Goal: Task Accomplishment & Management: Manage account settings

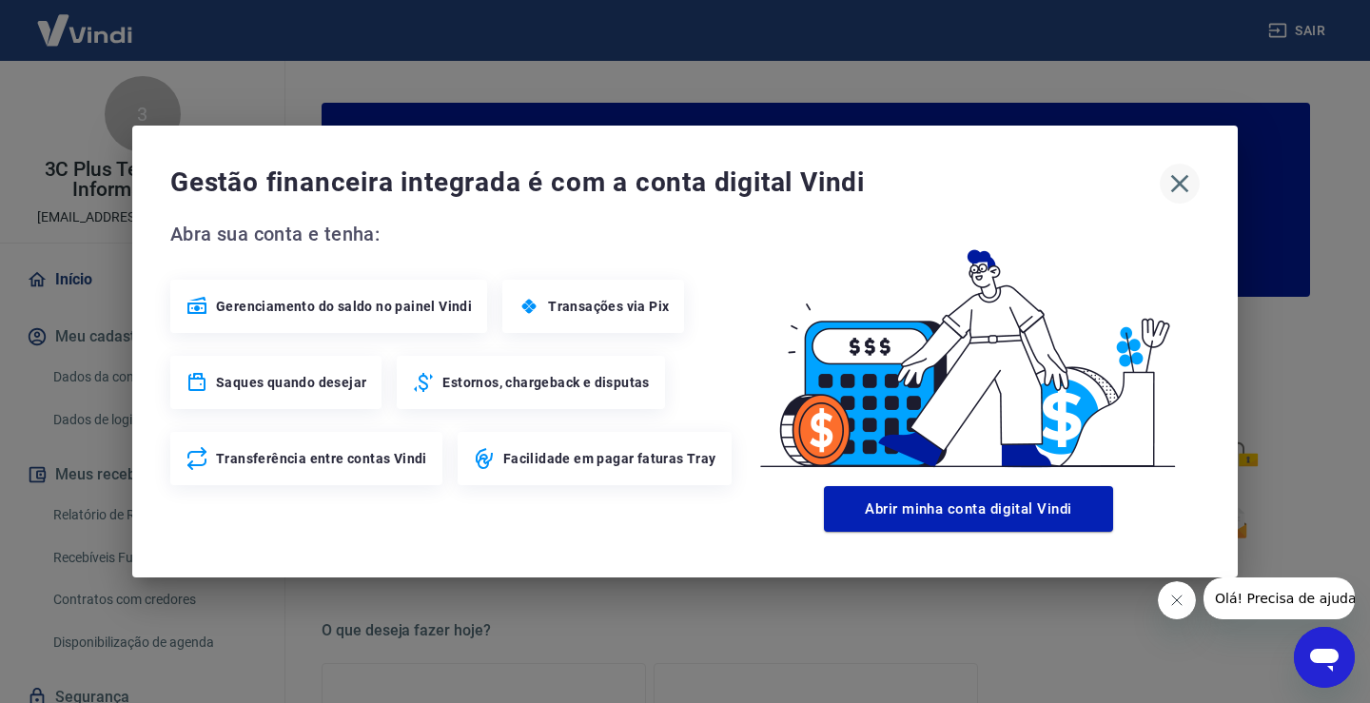
click at [1192, 178] on icon "button" at bounding box center [1179, 183] width 30 height 30
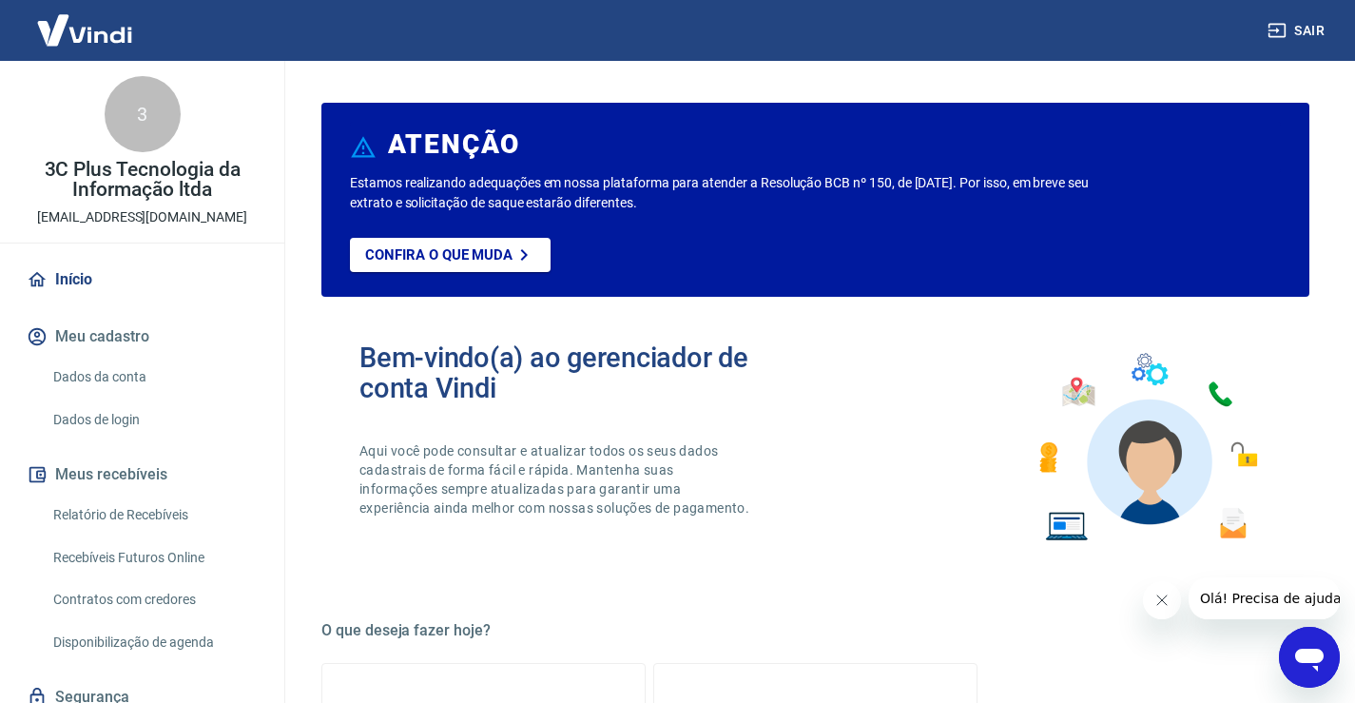
click at [139, 517] on link "Relatório de Recebíveis" at bounding box center [154, 515] width 216 height 39
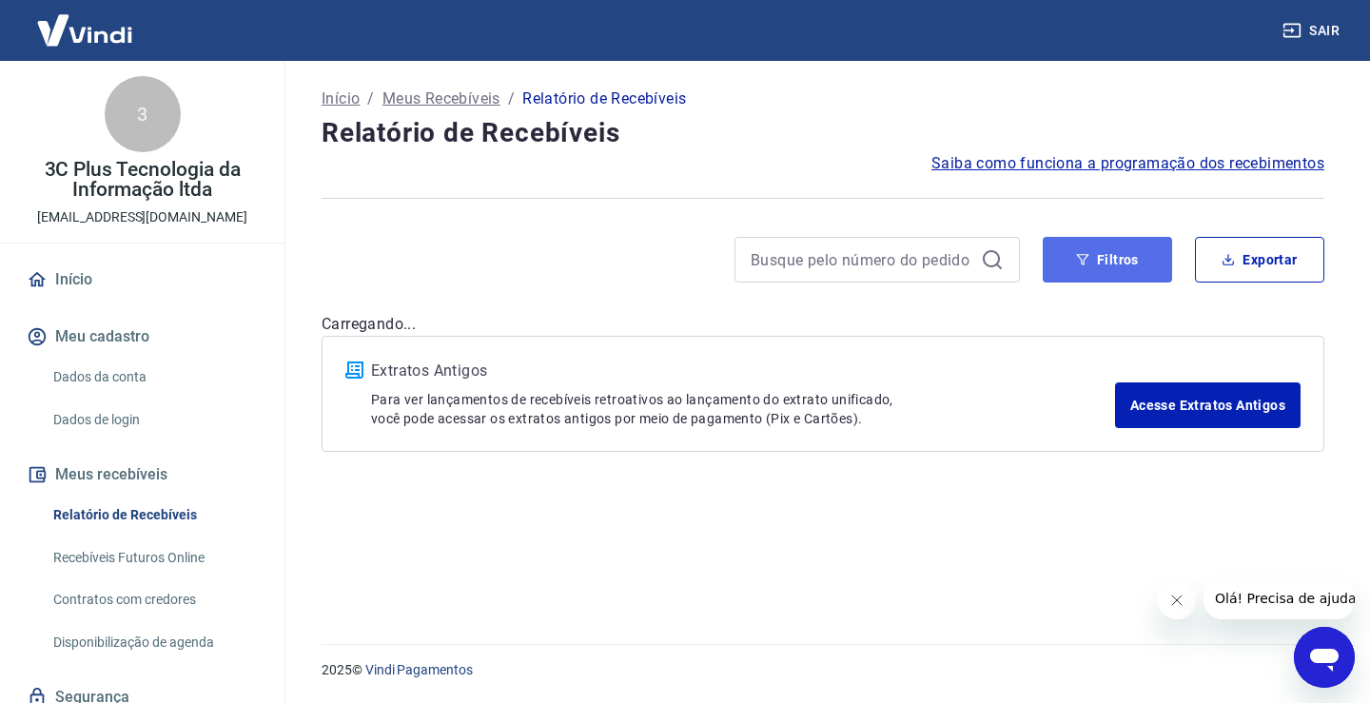
click at [1089, 274] on button "Filtros" at bounding box center [1107, 260] width 129 height 46
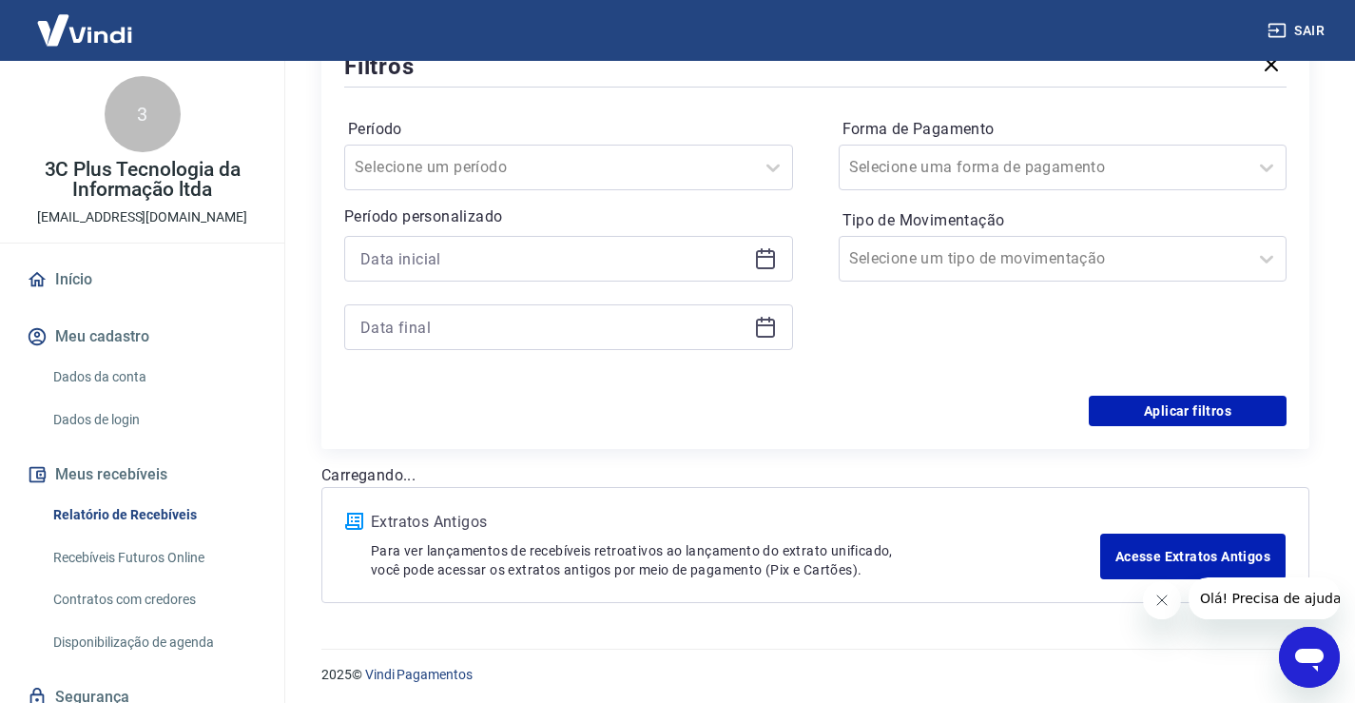
scroll to position [276, 0]
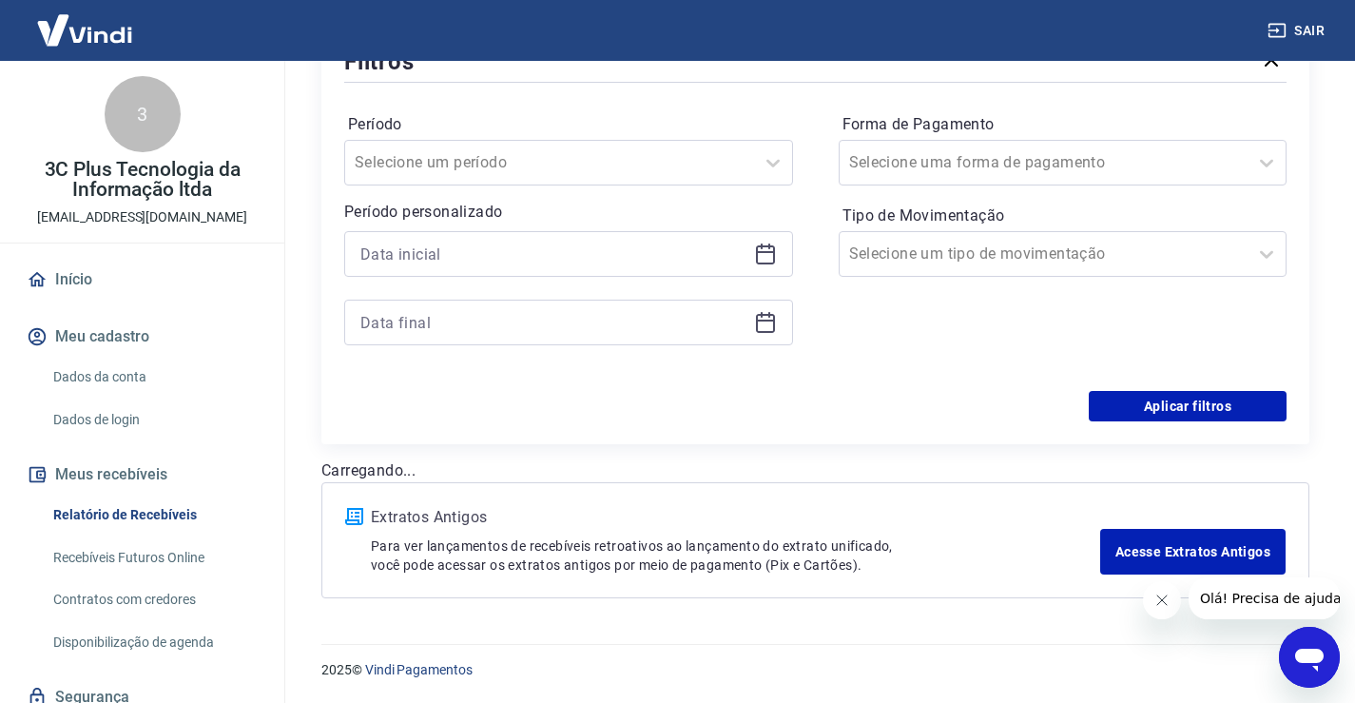
click at [456, 225] on div "Período personalizado" at bounding box center [568, 273] width 449 height 145
click at [459, 263] on input at bounding box center [554, 254] width 386 height 29
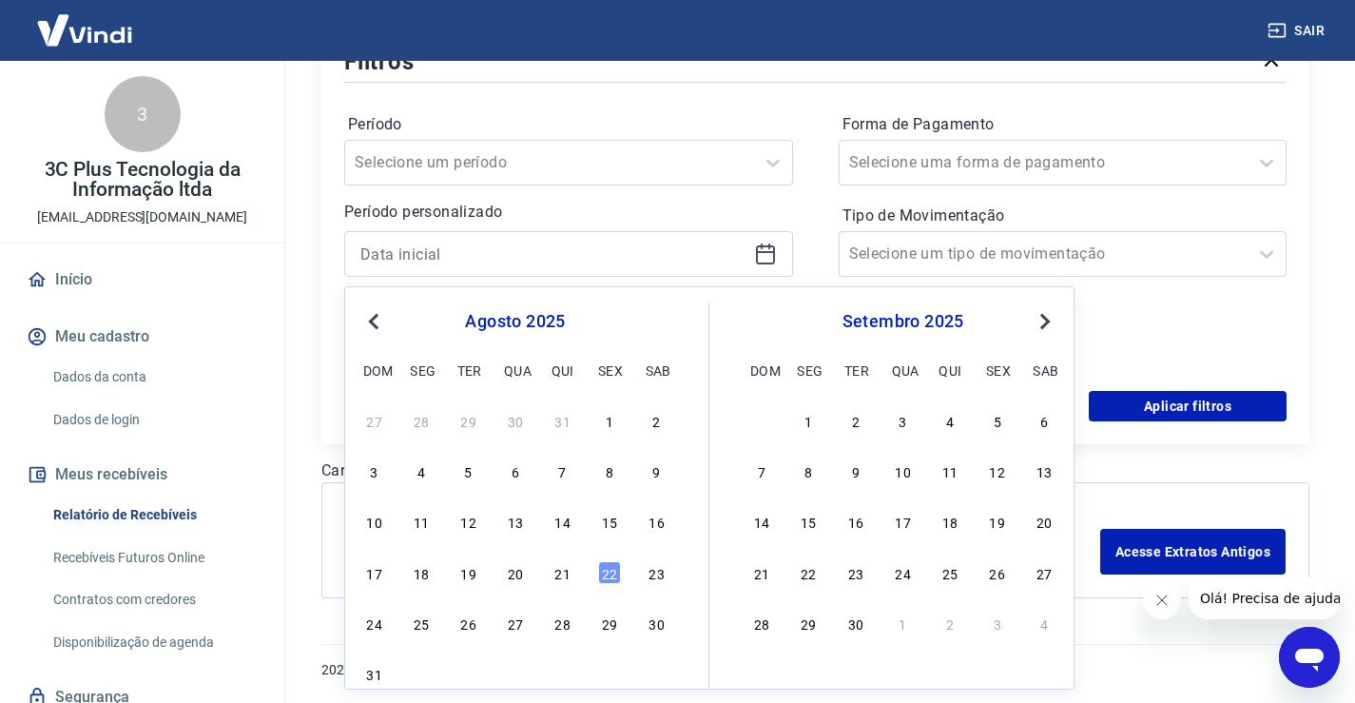
click at [571, 584] on div "17 18 19 20 21 22 23" at bounding box center [516, 572] width 310 height 28
click at [567, 575] on div "21" at bounding box center [563, 572] width 23 height 23
type input "[DATE]"
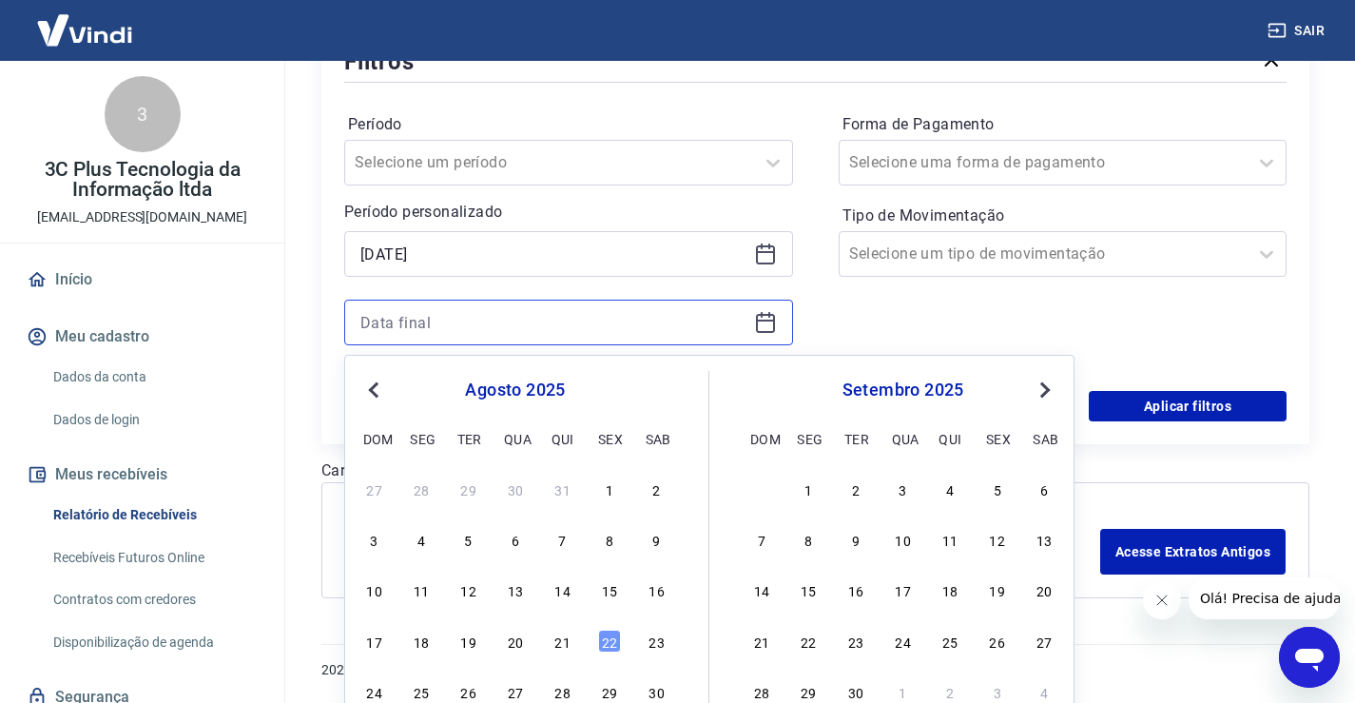
drag, startPoint x: 443, startPoint y: 315, endPoint x: 663, endPoint y: 624, distance: 379.3
click at [443, 314] on input at bounding box center [554, 322] width 386 height 29
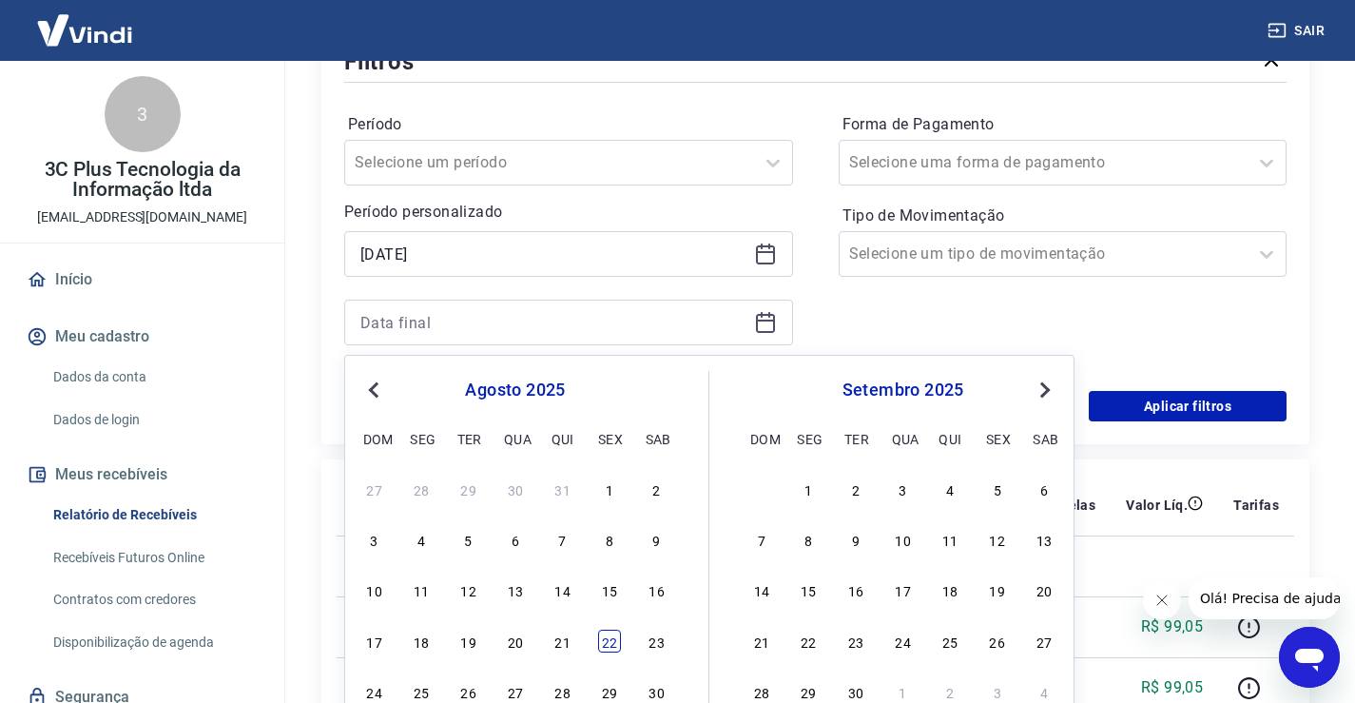
click at [614, 643] on div "22" at bounding box center [609, 641] width 23 height 23
type input "[DATE]"
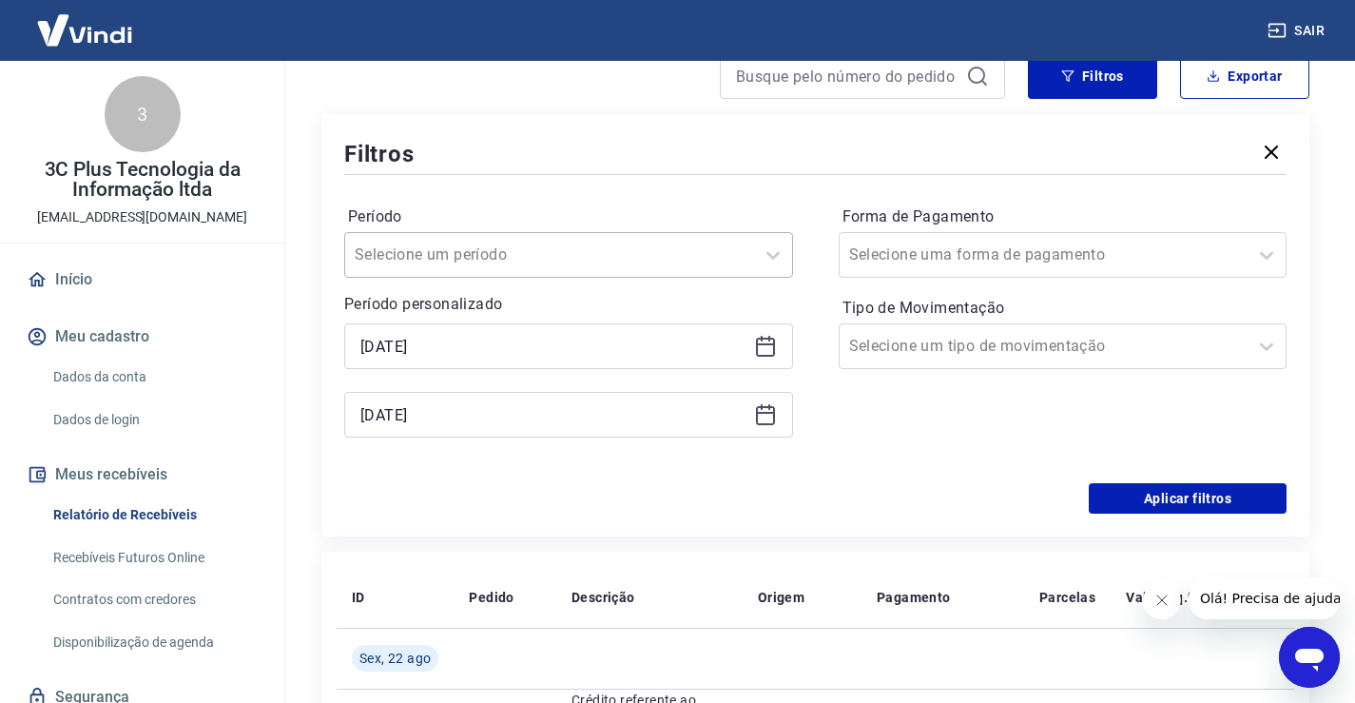
scroll to position [181, 0]
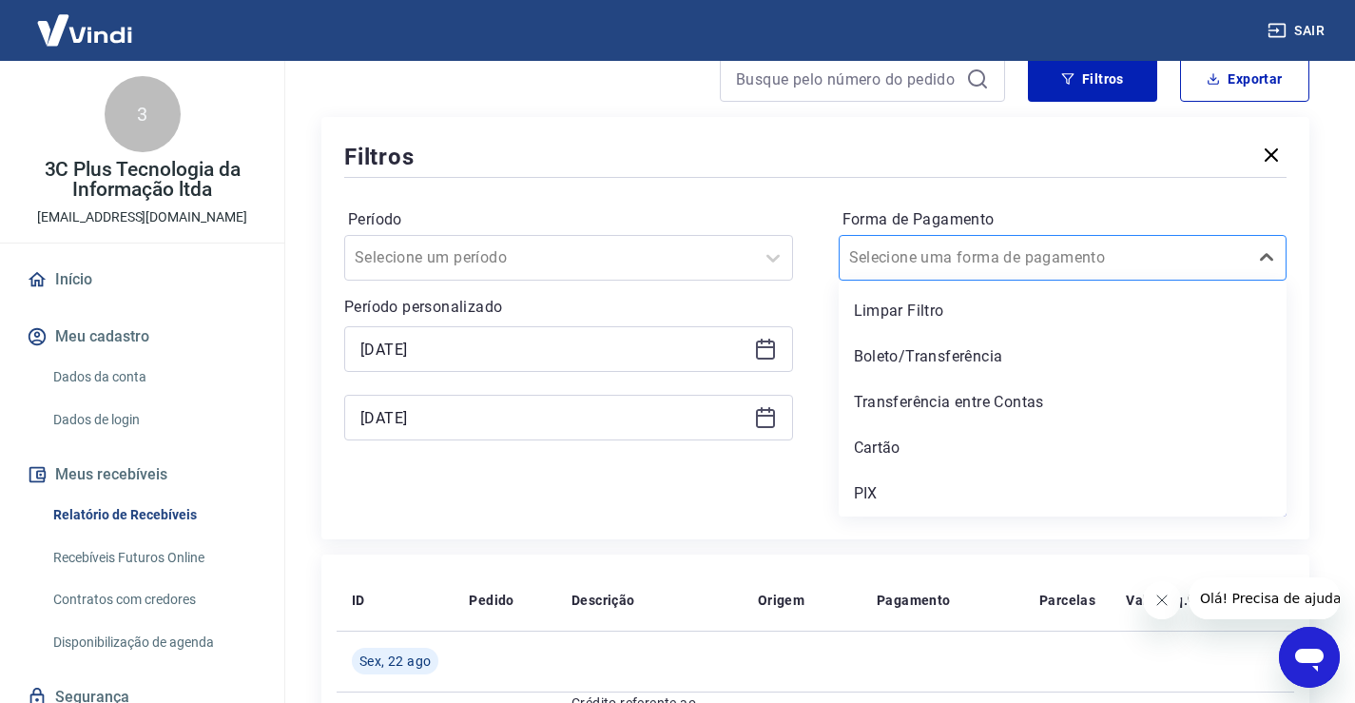
click at [906, 251] on input "Forma de Pagamento" at bounding box center [945, 257] width 192 height 23
click at [903, 493] on div "PIX" at bounding box center [1063, 494] width 449 height 38
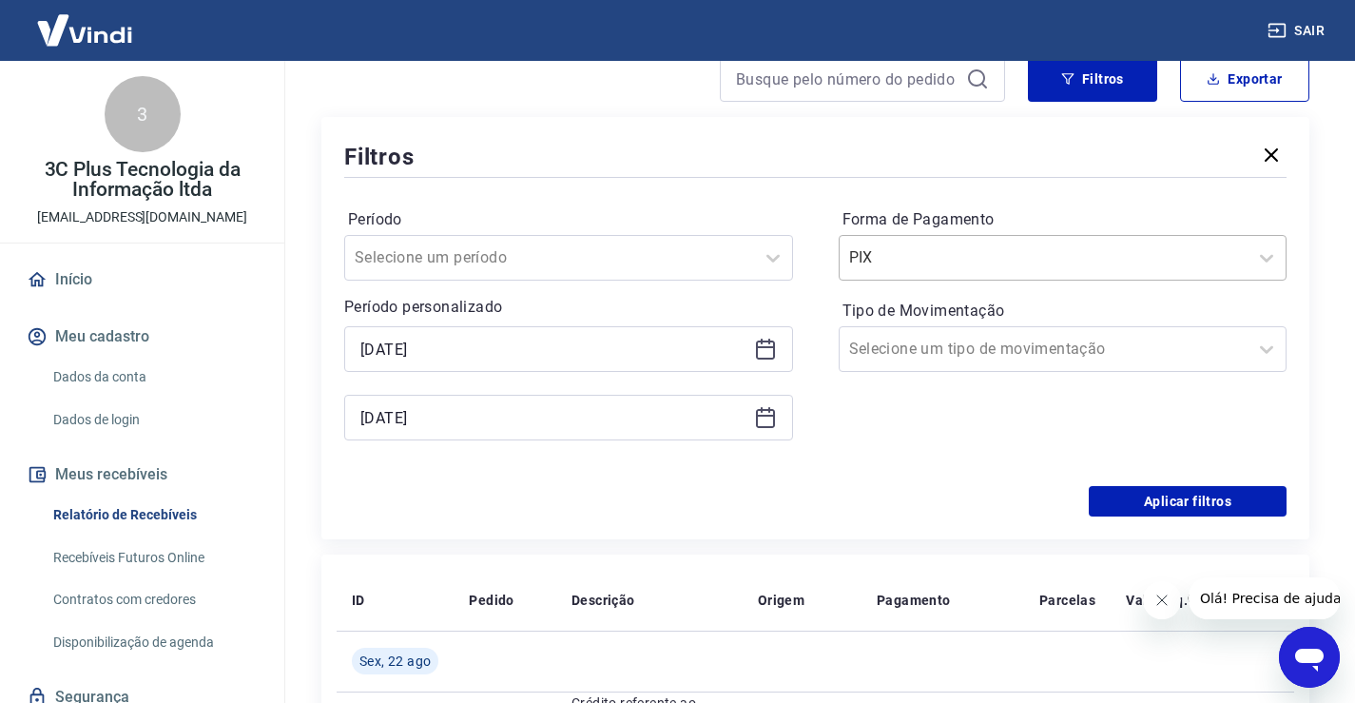
click at [896, 250] on input "Forma de Pagamento" at bounding box center [945, 257] width 192 height 23
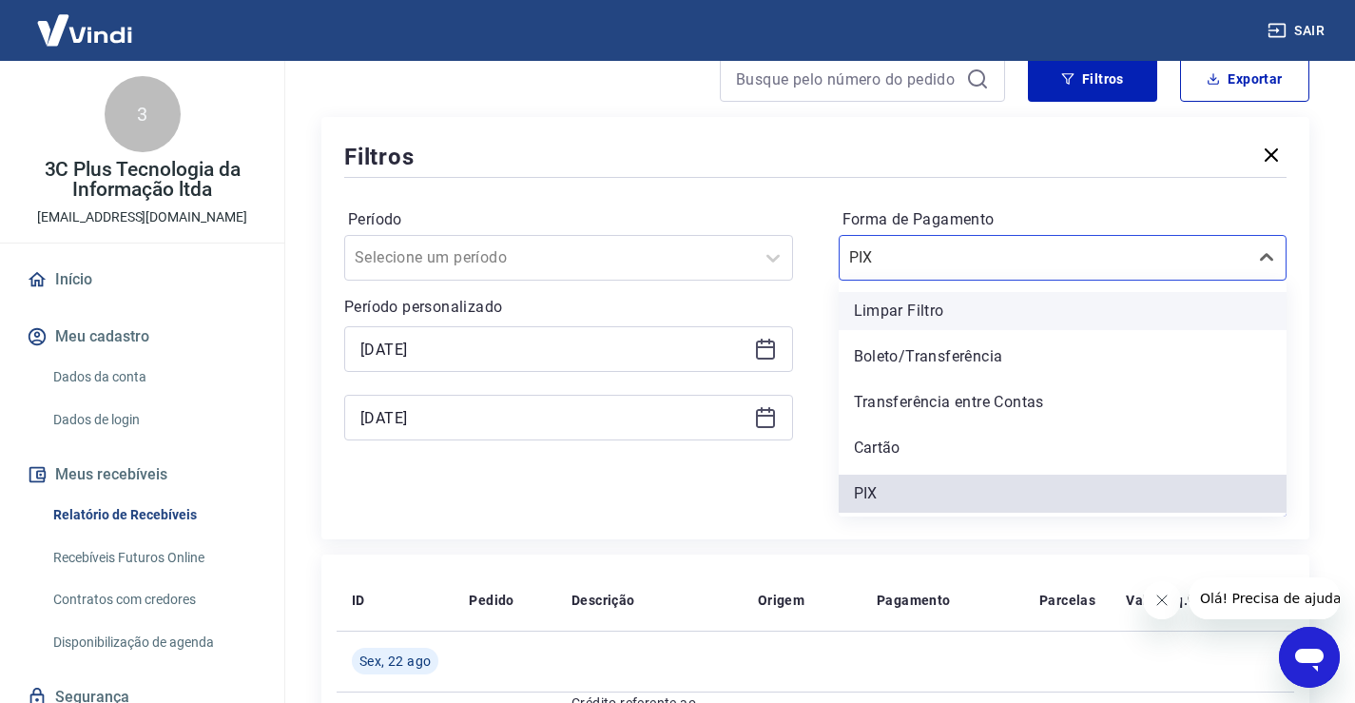
click at [909, 297] on div "Limpar Filtro Boleto/Transferência Transferência entre Contas Cartão PIX" at bounding box center [1063, 399] width 449 height 236
click at [917, 313] on div "Limpar Filtro" at bounding box center [1063, 311] width 449 height 38
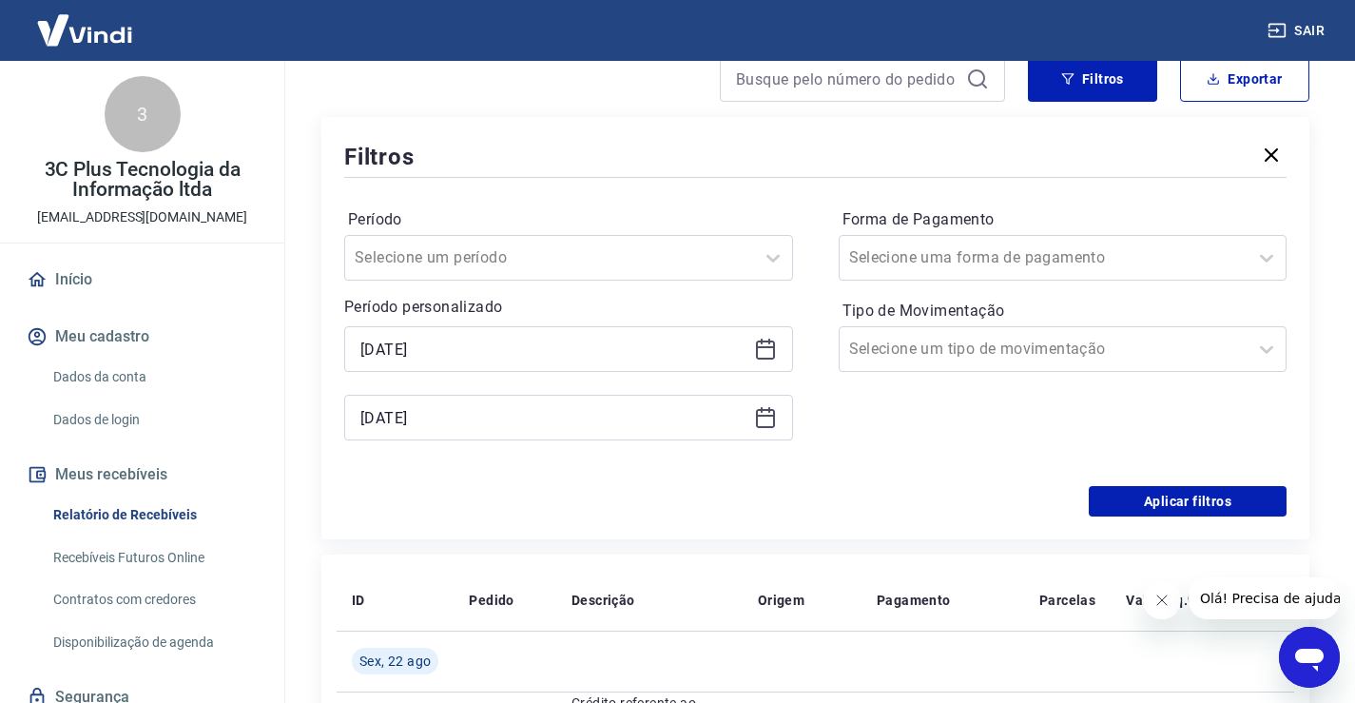
click at [964, 311] on label "Tipo de Movimentação" at bounding box center [1063, 311] width 441 height 23
click at [1159, 492] on button "Aplicar filtros" at bounding box center [1188, 501] width 198 height 30
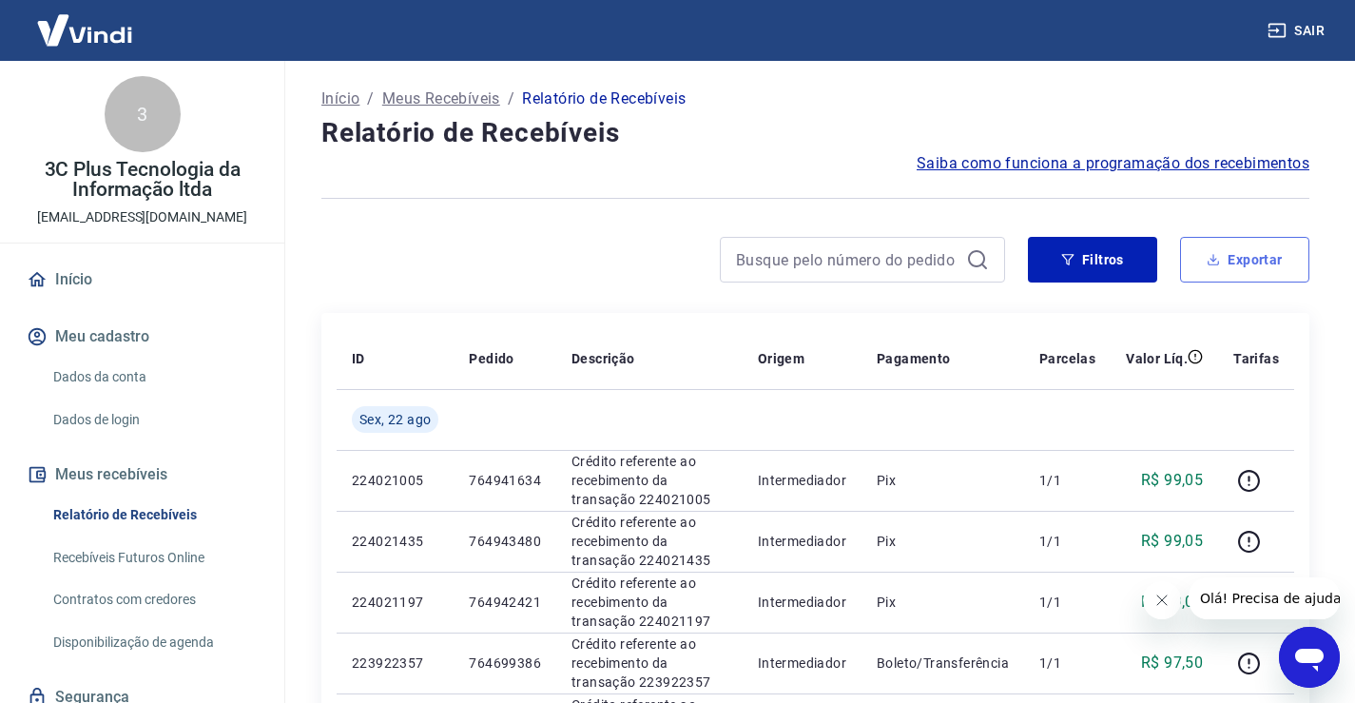
click at [1236, 269] on button "Exportar" at bounding box center [1244, 260] width 129 height 46
type input "[DATE]"
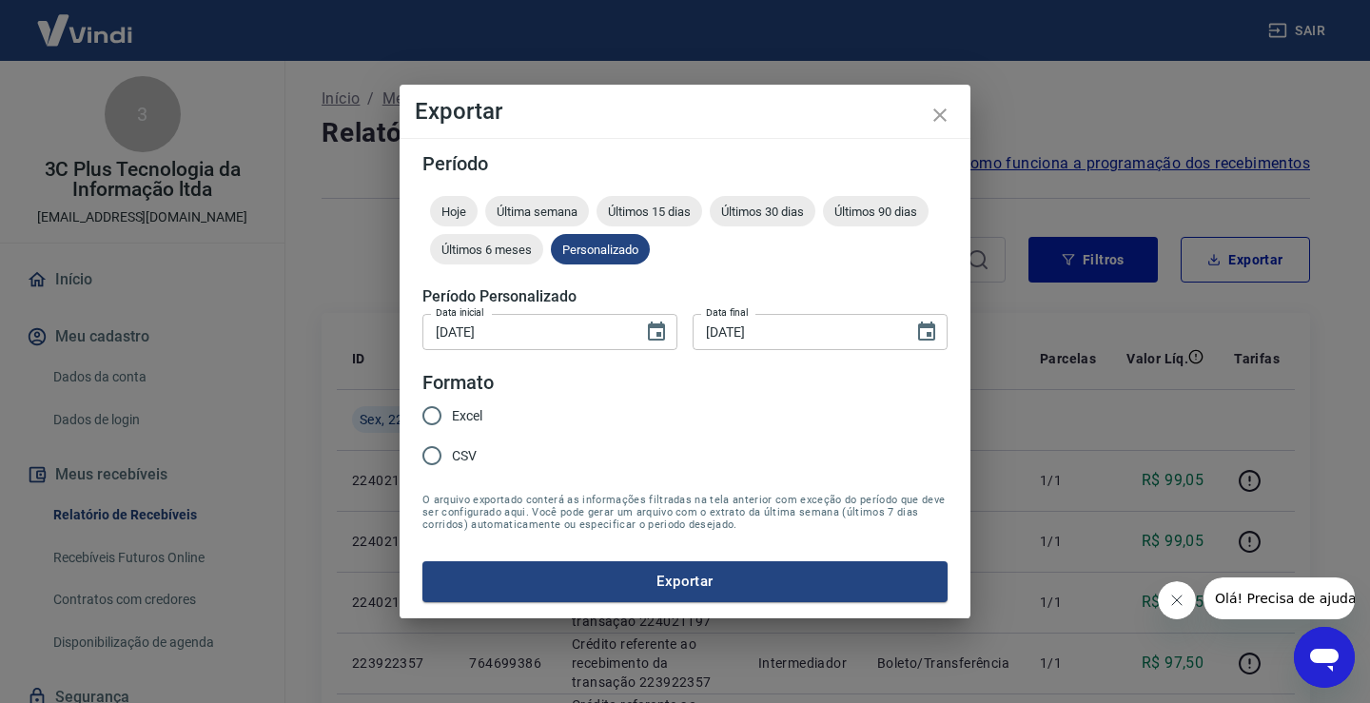
click at [464, 453] on span "CSV" at bounding box center [464, 456] width 25 height 20
click at [452, 453] on input "CSV" at bounding box center [432, 456] width 40 height 40
radio input "true"
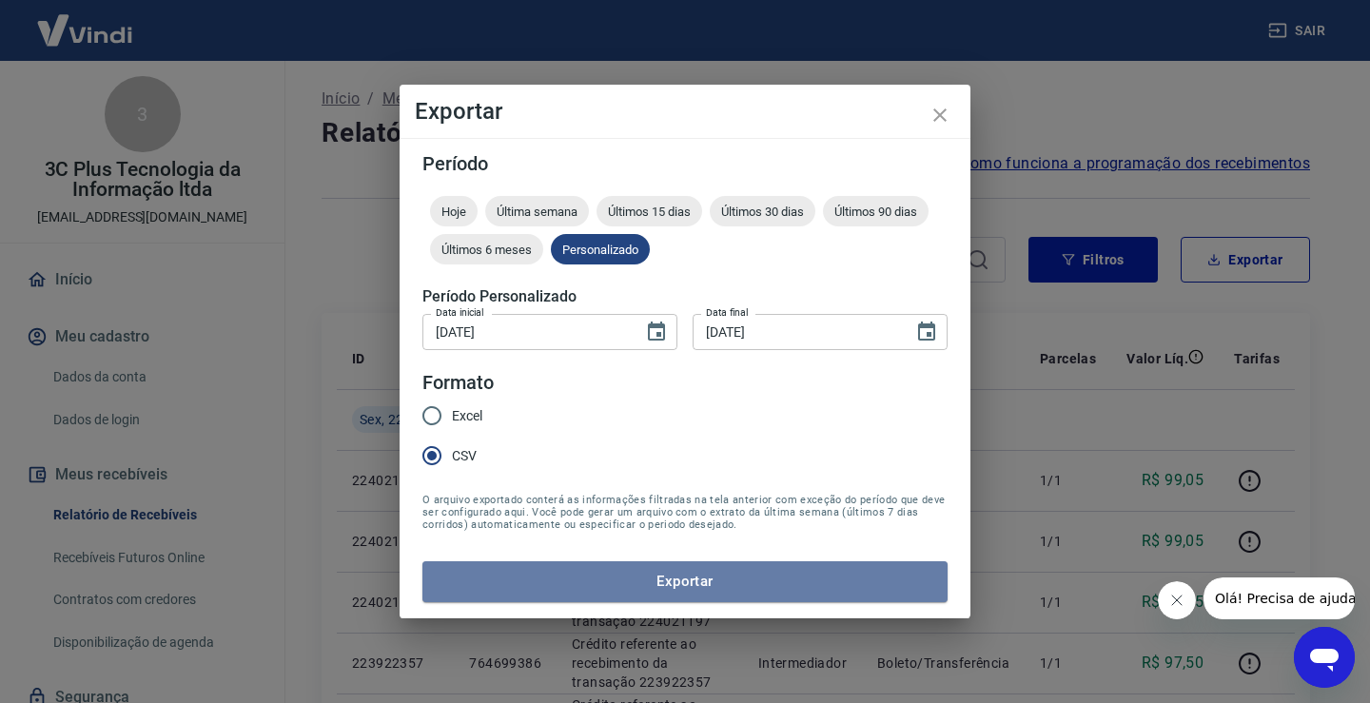
click at [529, 590] on button "Exportar" at bounding box center [684, 581] width 525 height 40
